Goal: Information Seeking & Learning: Learn about a topic

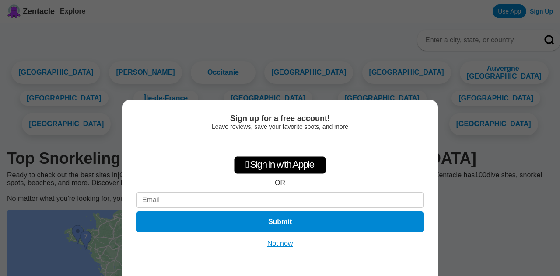
click at [283, 240] on button "Not now" at bounding box center [280, 244] width 31 height 9
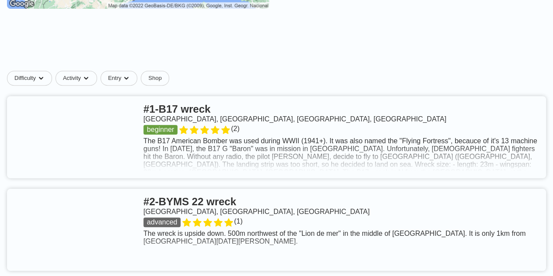
scroll to position [306, 0]
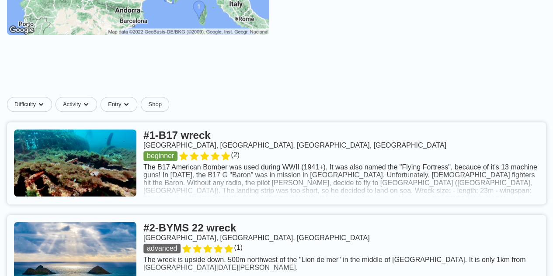
click at [328, 181] on link at bounding box center [276, 163] width 539 height 82
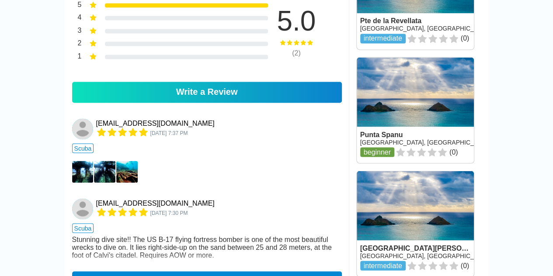
scroll to position [744, 0]
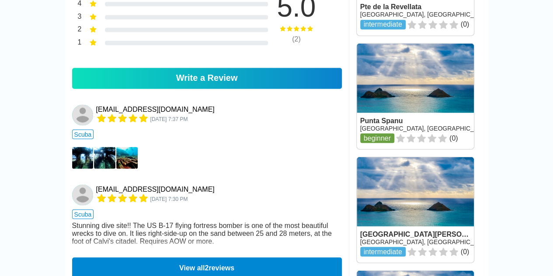
click at [81, 147] on img at bounding box center [82, 158] width 21 height 22
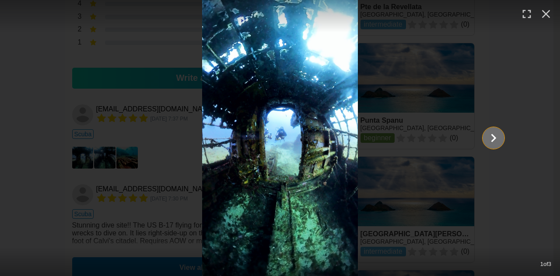
click at [495, 139] on icon "Show slide 2 of 3" at bounding box center [493, 138] width 5 height 8
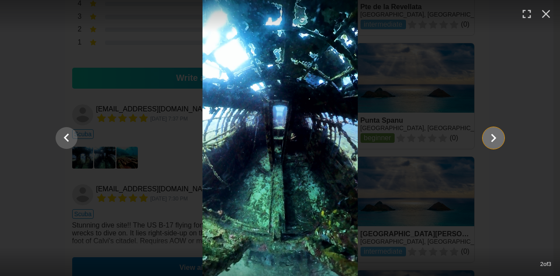
click at [495, 139] on icon "Show slide 3 of 3" at bounding box center [493, 138] width 5 height 8
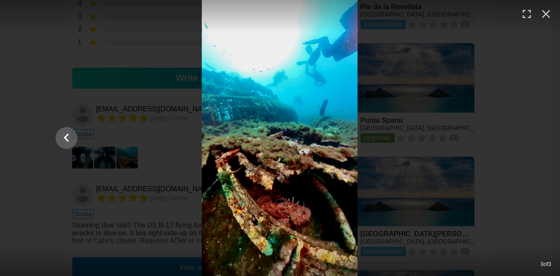
click at [495, 139] on div at bounding box center [279, 138] width 466 height 276
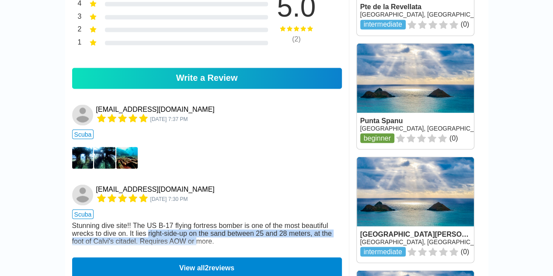
drag, startPoint x: 197, startPoint y: 206, endPoint x: 147, endPoint y: 191, distance: 52.6
click at [147, 222] on div "Stunning dive site!! The US B-17 flying fortress bomber is one of the most beau…" at bounding box center [207, 234] width 270 height 24
drag, startPoint x: 147, startPoint y: 191, endPoint x: 201, endPoint y: 201, distance: 54.7
click at [201, 222] on div "Stunning dive site!! The US B-17 flying fortress bomber is one of the most beau…" at bounding box center [207, 234] width 270 height 24
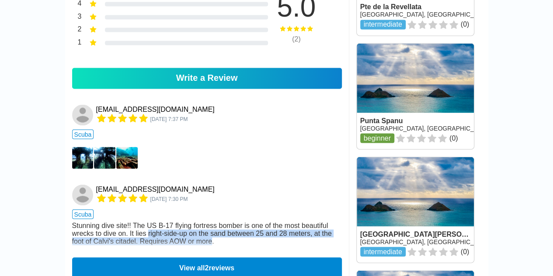
click at [201, 222] on div "Stunning dive site!! The US B-17 flying fortress bomber is one of the most beau…" at bounding box center [207, 234] width 270 height 24
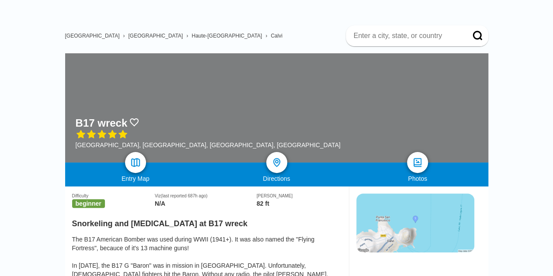
scroll to position [0, 0]
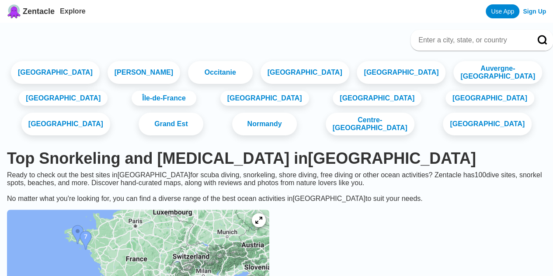
click at [26, 11] on span "Zentacle" at bounding box center [39, 11] width 32 height 9
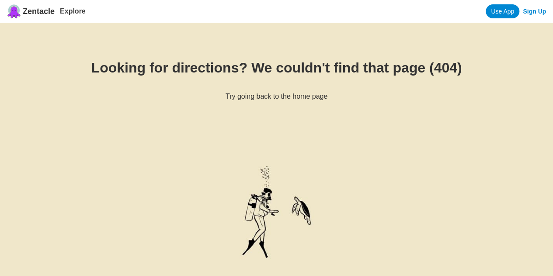
click at [40, 13] on span "Zentacle" at bounding box center [39, 11] width 32 height 9
click at [73, 9] on link "Explore" at bounding box center [73, 10] width 26 height 7
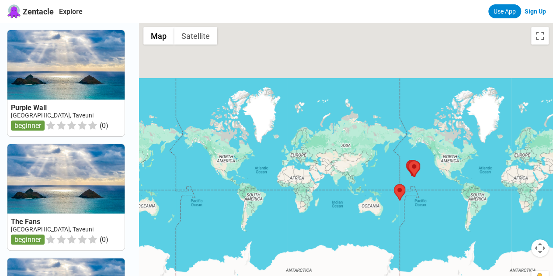
drag, startPoint x: 438, startPoint y: 119, endPoint x: 216, endPoint y: 168, distance: 227.5
click at [216, 168] on div at bounding box center [346, 161] width 414 height 276
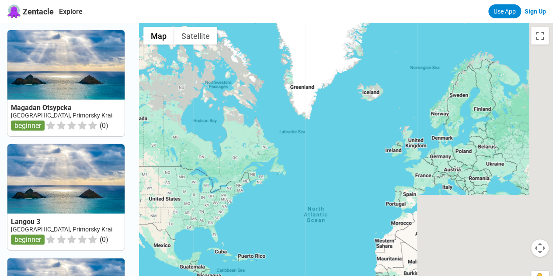
drag, startPoint x: 480, startPoint y: 125, endPoint x: 164, endPoint y: 148, distance: 316.2
click at [166, 148] on div at bounding box center [346, 161] width 414 height 276
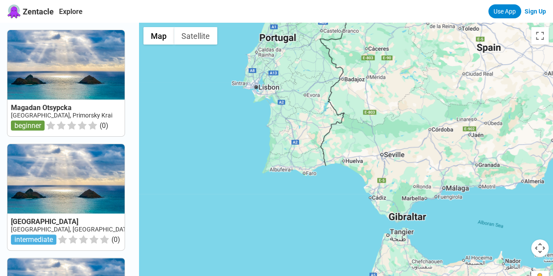
drag, startPoint x: 235, startPoint y: 198, endPoint x: 276, endPoint y: 189, distance: 42.1
click at [276, 189] on div at bounding box center [346, 161] width 414 height 276
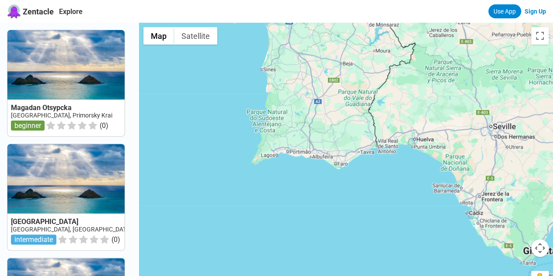
click at [303, 187] on div at bounding box center [346, 161] width 414 height 276
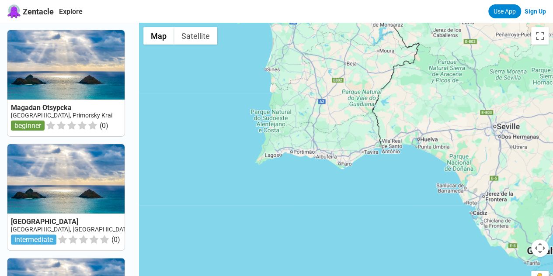
click at [332, 181] on div at bounding box center [346, 161] width 414 height 276
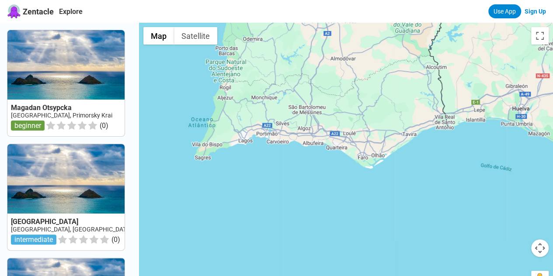
drag, startPoint x: 312, startPoint y: 146, endPoint x: 327, endPoint y: 157, distance: 19.0
click at [327, 157] on div at bounding box center [346, 161] width 414 height 276
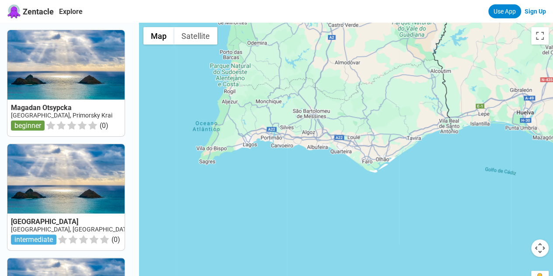
click at [326, 168] on div at bounding box center [346, 161] width 414 height 276
click at [334, 154] on div at bounding box center [346, 161] width 414 height 276
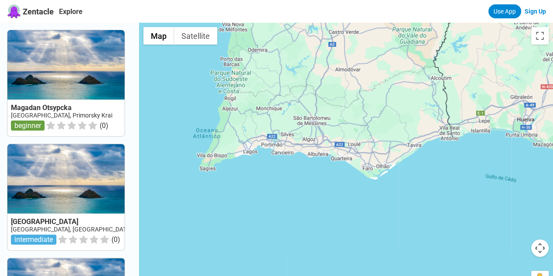
click at [335, 148] on div at bounding box center [346, 161] width 414 height 276
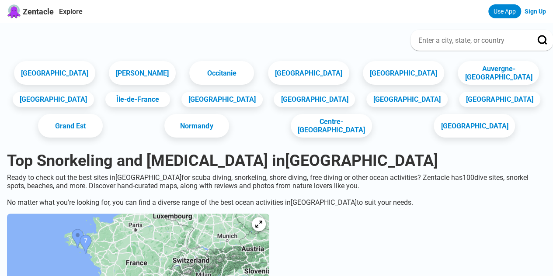
click at [474, 41] on input at bounding box center [472, 40] width 108 height 9
type input "fa"
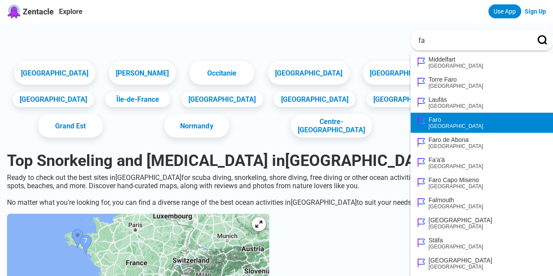
click at [431, 120] on li "Faro [GEOGRAPHIC_DATA]" at bounding box center [482, 123] width 143 height 20
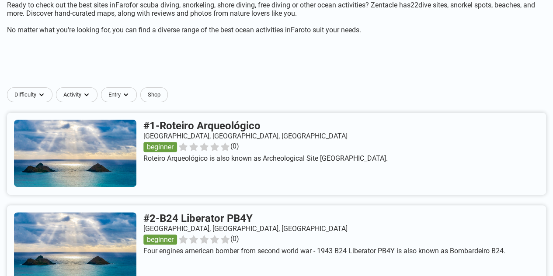
scroll to position [114, 0]
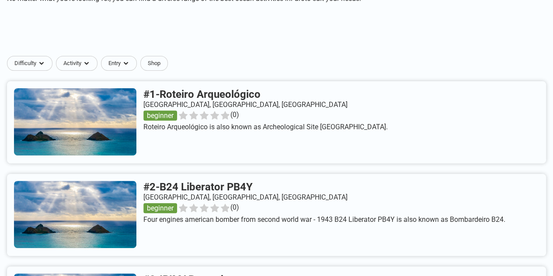
click at [247, 174] on link at bounding box center [276, 215] width 539 height 82
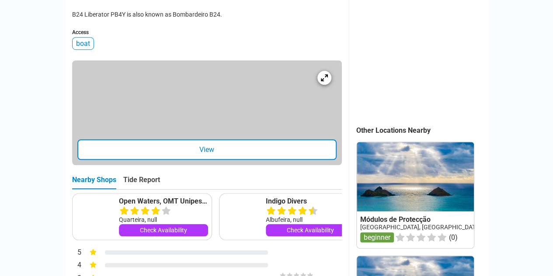
scroll to position [306, 0]
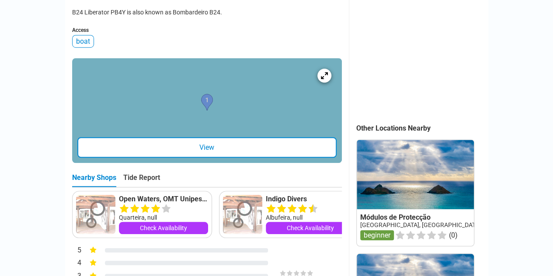
click at [214, 137] on div "View" at bounding box center [206, 147] width 259 height 21
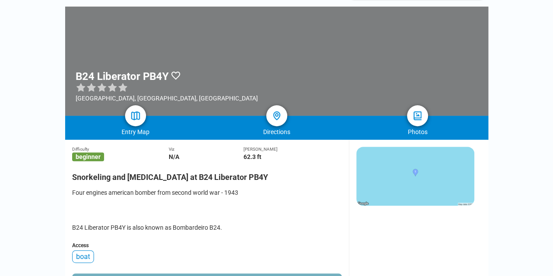
scroll to position [44, 0]
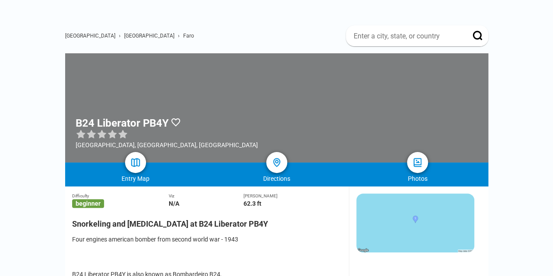
click at [441, 206] on img at bounding box center [415, 223] width 118 height 59
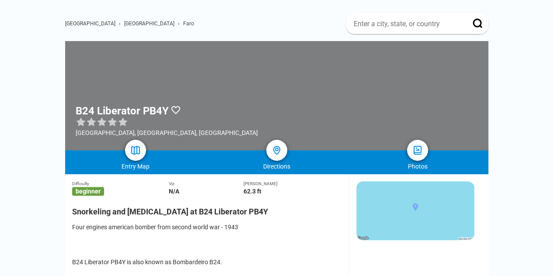
scroll to position [87, 0]
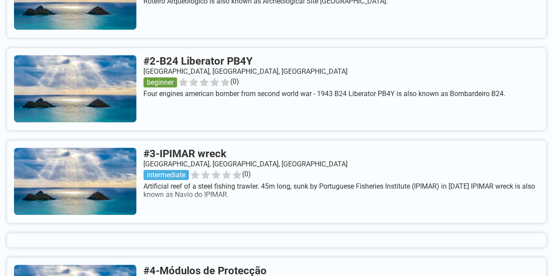
scroll to position [289, 0]
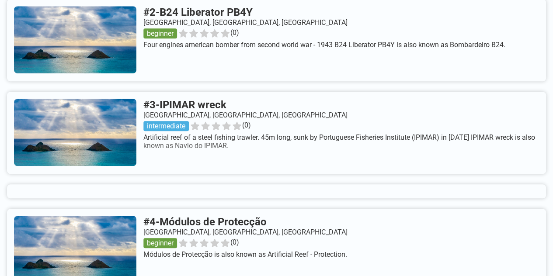
click at [255, 129] on link at bounding box center [276, 133] width 539 height 82
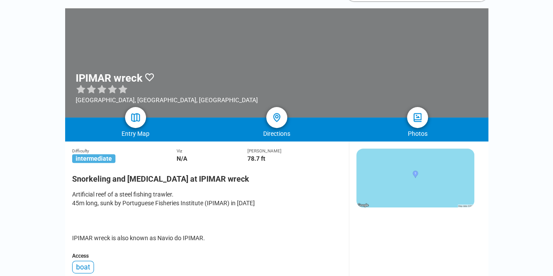
scroll to position [131, 0]
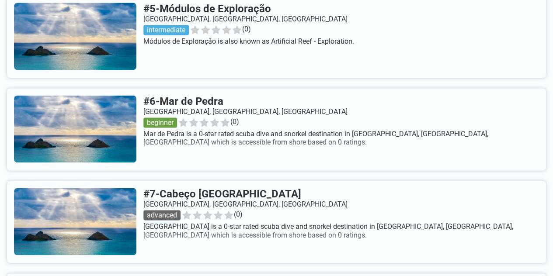
scroll to position [682, 0]
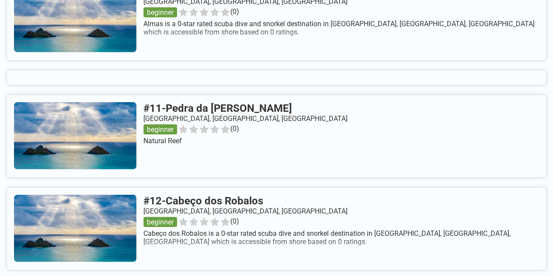
click at [534, 183] on div "[GEOGRAPHIC_DATA] › [GEOGRAPHIC_DATA] Top Snorkeling and [MEDICAL_DATA] in [GEO…" at bounding box center [276, 88] width 553 height 2268
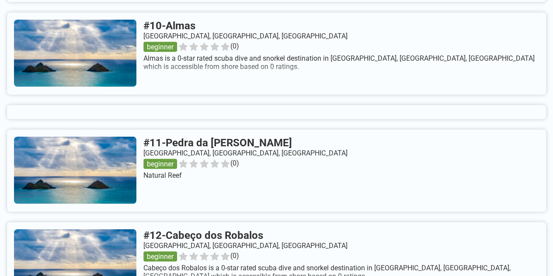
scroll to position [0, 0]
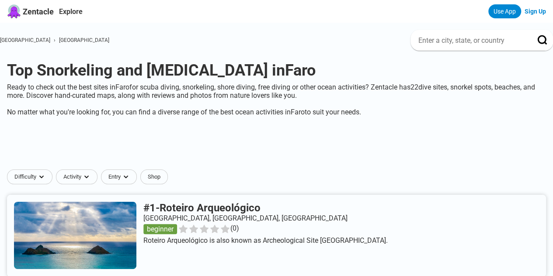
click at [225, 195] on link at bounding box center [276, 236] width 539 height 82
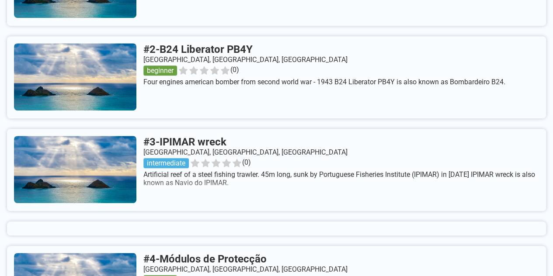
scroll to position [306, 0]
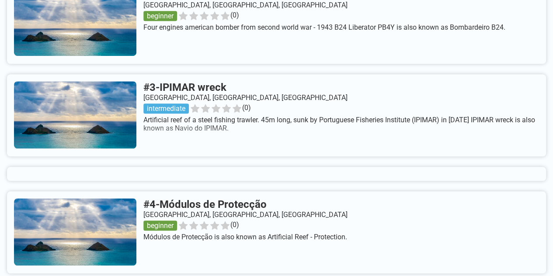
click at [283, 192] on link at bounding box center [276, 233] width 539 height 82
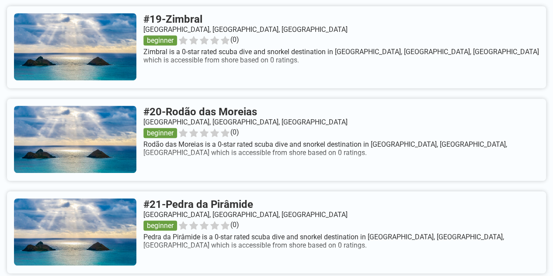
scroll to position [2173, 0]
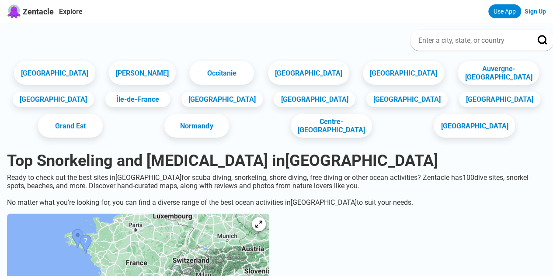
click at [446, 44] on input at bounding box center [472, 40] width 108 height 9
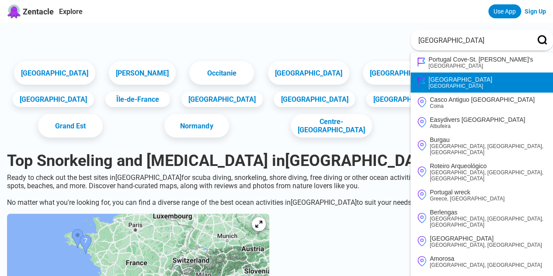
type input "[GEOGRAPHIC_DATA]"
click at [429, 79] on li "[GEOGRAPHIC_DATA] [GEOGRAPHIC_DATA]" at bounding box center [482, 83] width 143 height 20
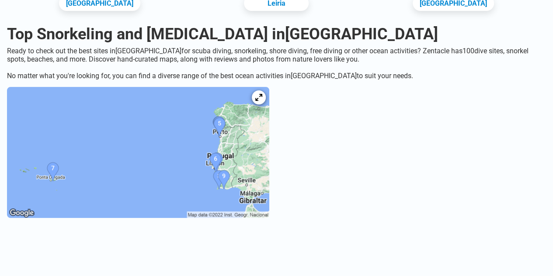
scroll to position [131, 0]
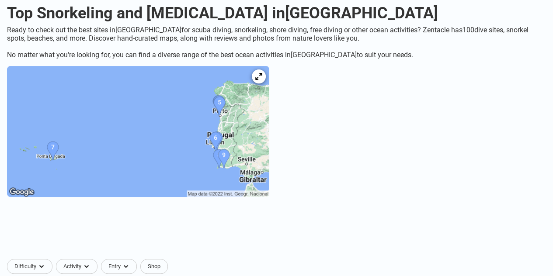
click at [248, 187] on img at bounding box center [138, 131] width 262 height 131
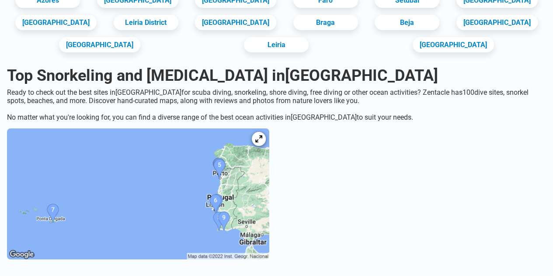
scroll to position [87, 0]
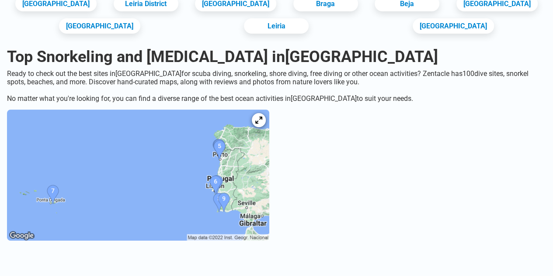
click at [269, 129] on img at bounding box center [138, 175] width 262 height 131
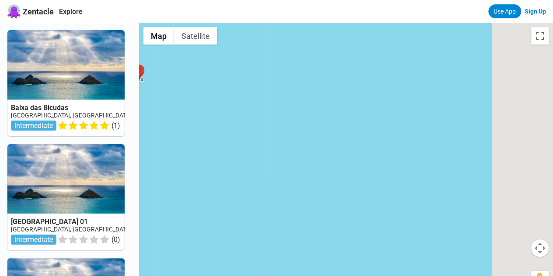
drag, startPoint x: 436, startPoint y: 199, endPoint x: 133, endPoint y: 101, distance: 318.9
click at [134, 101] on div "Baixa das Bicudas Madeira, Porto Santo intermediate ( 1 ) Baía do Porto Santo 0…" at bounding box center [276, 161] width 553 height 276
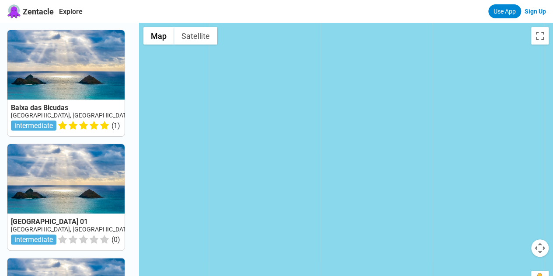
drag, startPoint x: 506, startPoint y: 185, endPoint x: 182, endPoint y: 174, distance: 325.2
click at [190, 174] on div at bounding box center [346, 161] width 414 height 276
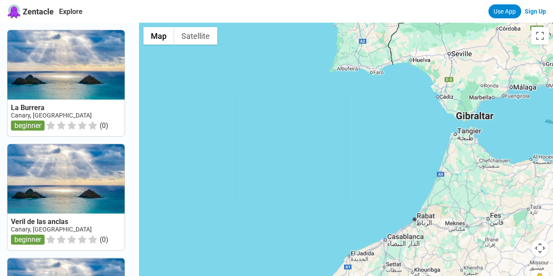
drag, startPoint x: 400, startPoint y: 90, endPoint x: 324, endPoint y: 239, distance: 167.4
click at [325, 238] on div at bounding box center [346, 161] width 414 height 276
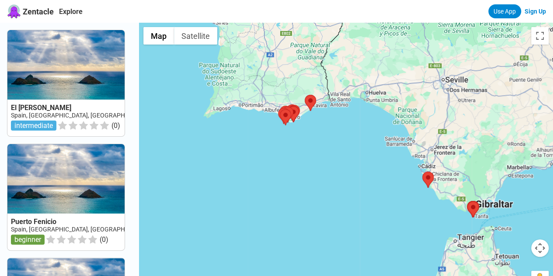
drag, startPoint x: 302, startPoint y: 119, endPoint x: 332, endPoint y: 156, distance: 47.3
click at [332, 156] on div at bounding box center [346, 161] width 414 height 276
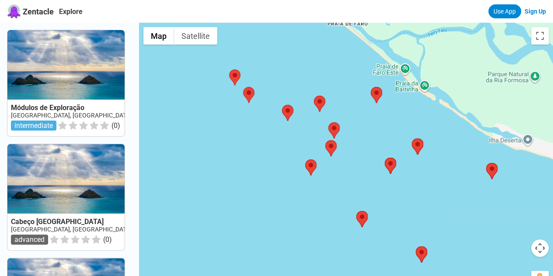
drag, startPoint x: 333, startPoint y: 136, endPoint x: 257, endPoint y: 229, distance: 119.9
click at [257, 229] on div at bounding box center [346, 161] width 414 height 276
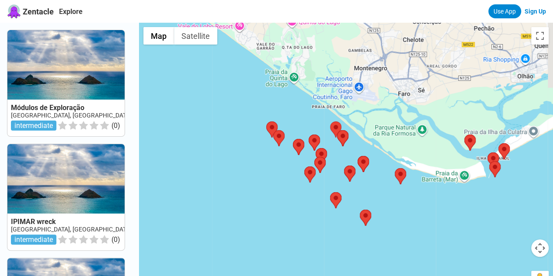
drag, startPoint x: 448, startPoint y: 191, endPoint x: 398, endPoint y: 209, distance: 53.1
click at [398, 209] on div at bounding box center [346, 161] width 414 height 276
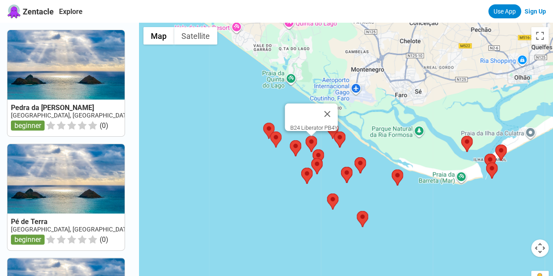
click at [306, 136] on area at bounding box center [306, 136] width 0 height 0
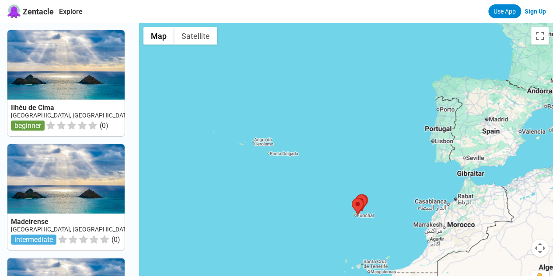
drag, startPoint x: 305, startPoint y: 140, endPoint x: 341, endPoint y: 190, distance: 61.3
click at [341, 190] on div at bounding box center [346, 161] width 414 height 276
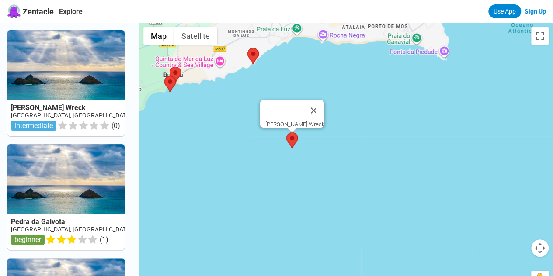
click at [286, 133] on area at bounding box center [286, 133] width 0 height 0
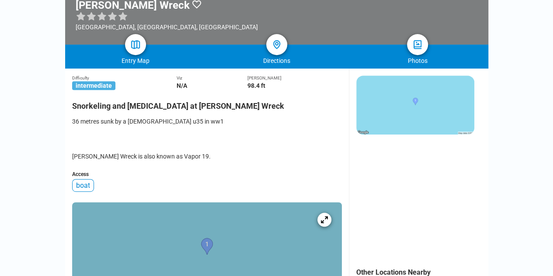
scroll to position [87, 0]
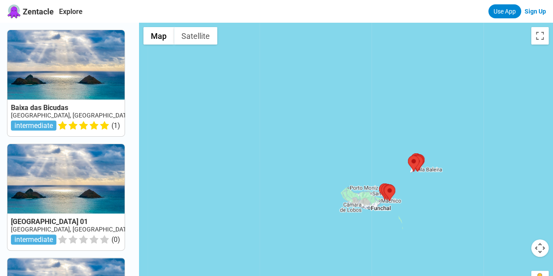
drag, startPoint x: 466, startPoint y: 164, endPoint x: 126, endPoint y: 213, distance: 343.2
click at [126, 213] on div "Baixa das Bicudas Madeira, Porto Santo intermediate ( 1 ) Baía do Porto Santo 0…" at bounding box center [276, 161] width 553 height 276
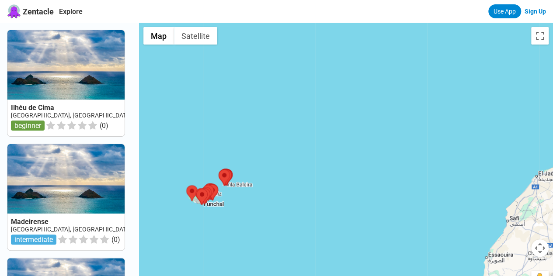
drag, startPoint x: 426, startPoint y: 132, endPoint x: 180, endPoint y: 255, distance: 274.6
click at [181, 255] on div at bounding box center [346, 161] width 414 height 276
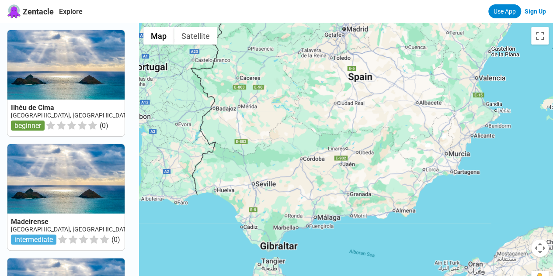
drag, startPoint x: 169, startPoint y: 204, endPoint x: 387, endPoint y: 182, distance: 218.4
click at [375, 175] on div at bounding box center [346, 161] width 414 height 276
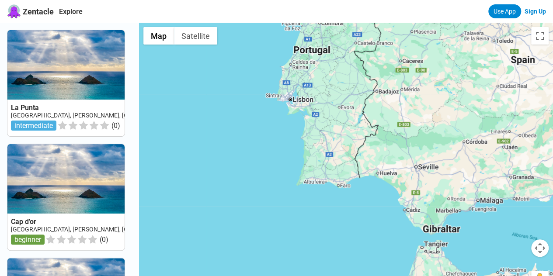
drag, startPoint x: 220, startPoint y: 202, endPoint x: 324, endPoint y: 185, distance: 106.0
click at [324, 185] on div at bounding box center [346, 161] width 414 height 276
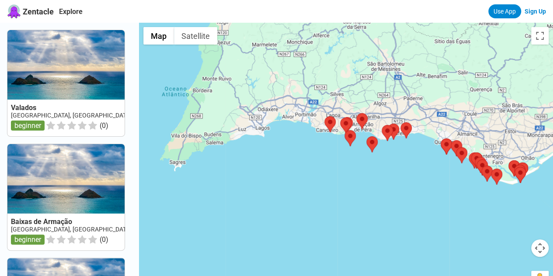
drag, startPoint x: 293, startPoint y: 172, endPoint x: 314, endPoint y: 170, distance: 20.7
click at [314, 170] on div at bounding box center [346, 161] width 414 height 276
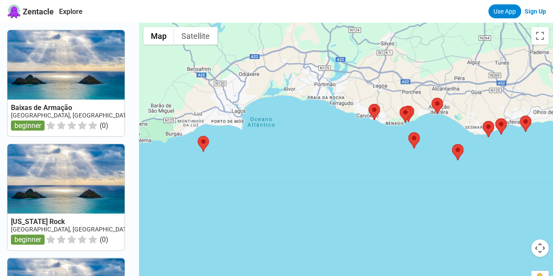
drag, startPoint x: 288, startPoint y: 142, endPoint x: 323, endPoint y: 156, distance: 37.7
click at [323, 156] on div at bounding box center [346, 161] width 414 height 276
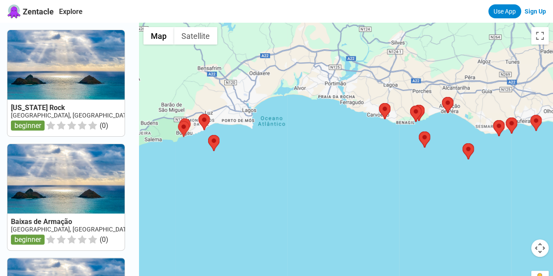
drag, startPoint x: 283, startPoint y: 129, endPoint x: 356, endPoint y: 150, distance: 76.1
click at [356, 150] on div at bounding box center [346, 161] width 414 height 276
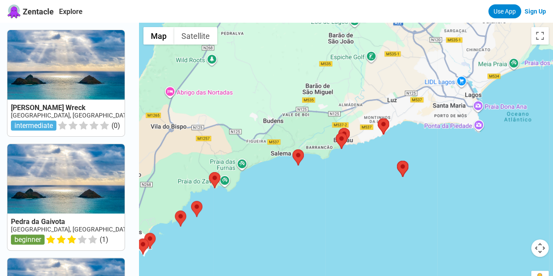
drag, startPoint x: 212, startPoint y: 169, endPoint x: 286, endPoint y: 168, distance: 73.9
click at [286, 168] on div at bounding box center [346, 161] width 414 height 276
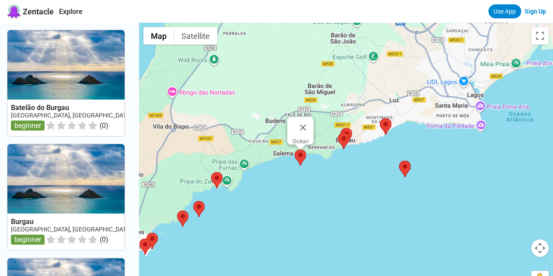
click at [295, 150] on area at bounding box center [295, 150] width 0 height 0
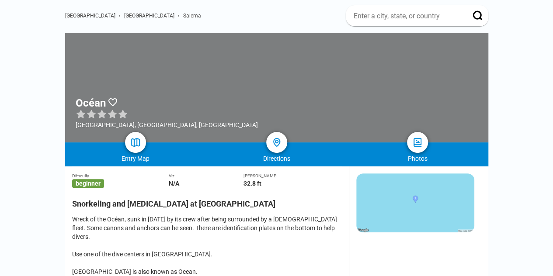
scroll to position [131, 0]
